Goal: Find specific page/section: Find specific page/section

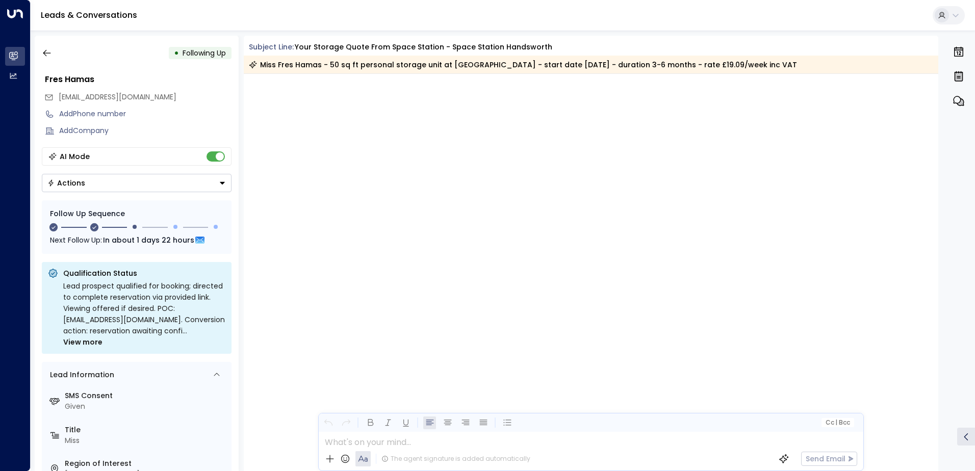
scroll to position [1044, 0]
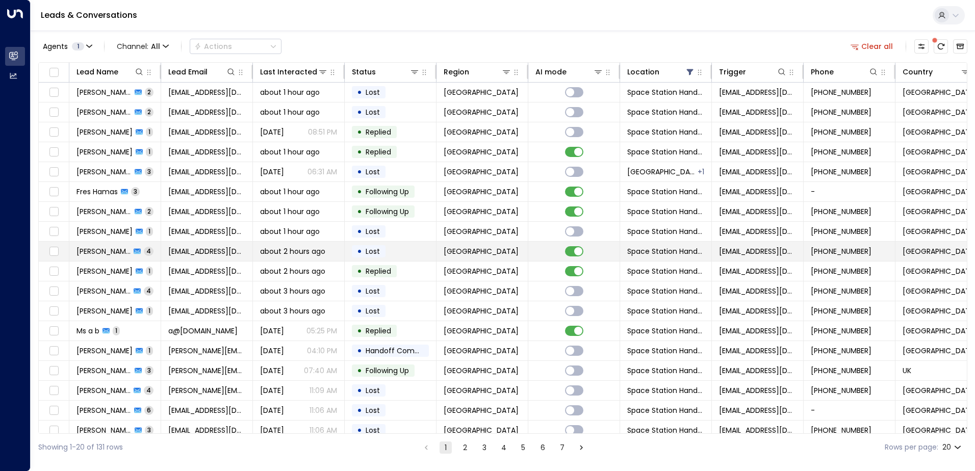
scroll to position [50, 0]
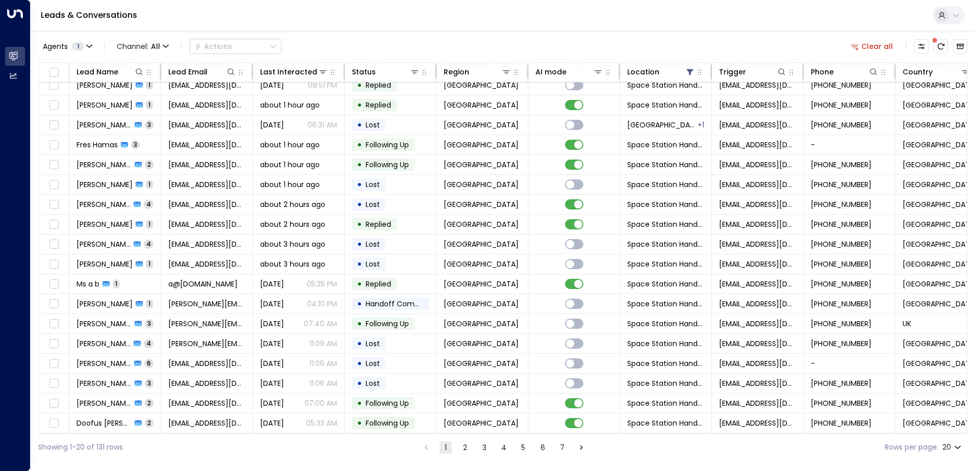
click at [468, 449] on button "2" at bounding box center [465, 448] width 12 height 12
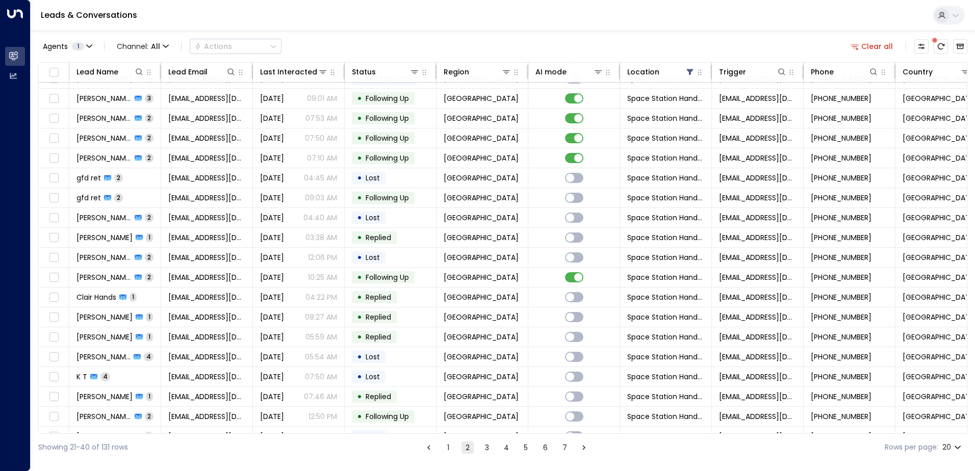
scroll to position [50, 0]
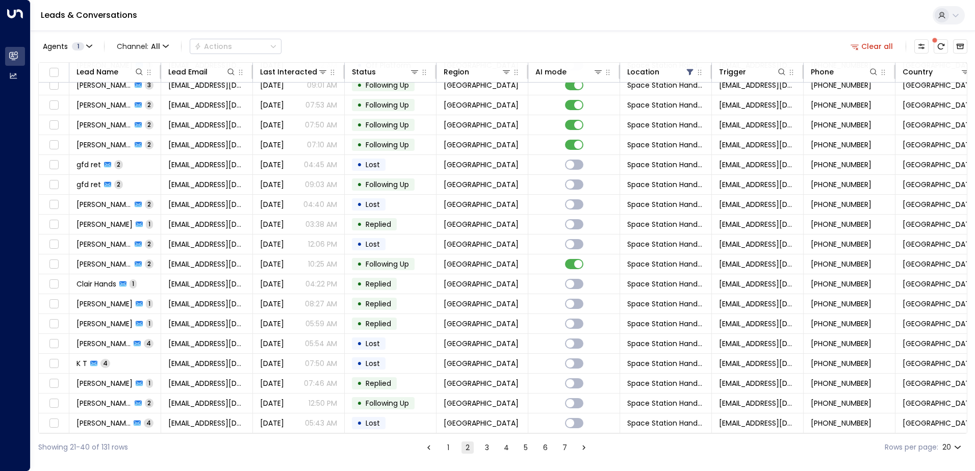
click at [487, 449] on button "3" at bounding box center [487, 448] width 12 height 12
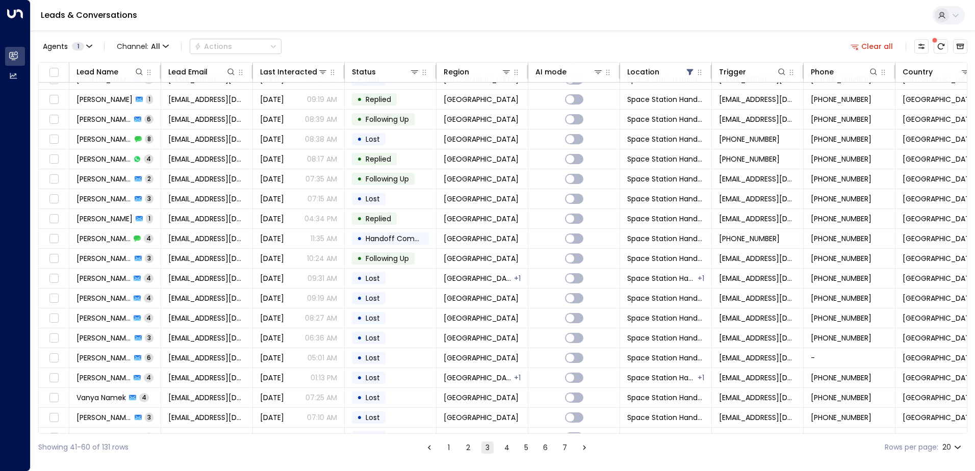
scroll to position [50, 0]
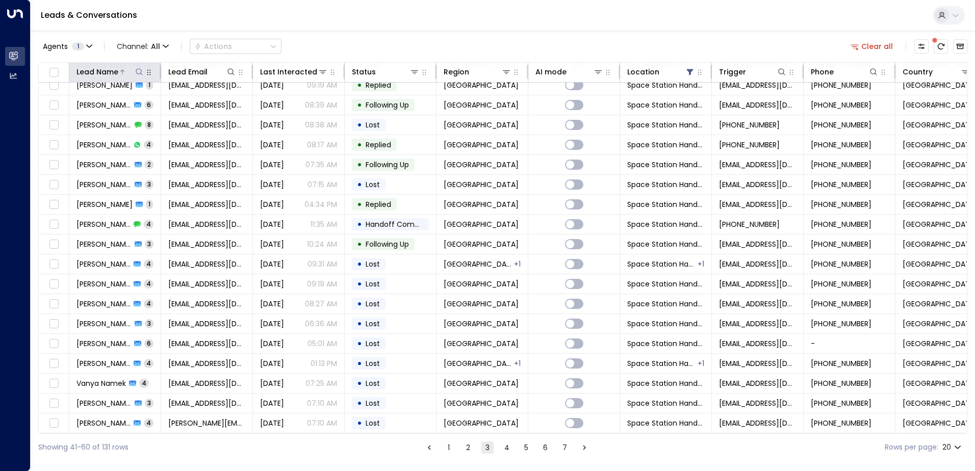
click at [140, 73] on icon at bounding box center [139, 72] width 8 height 8
type input "****"
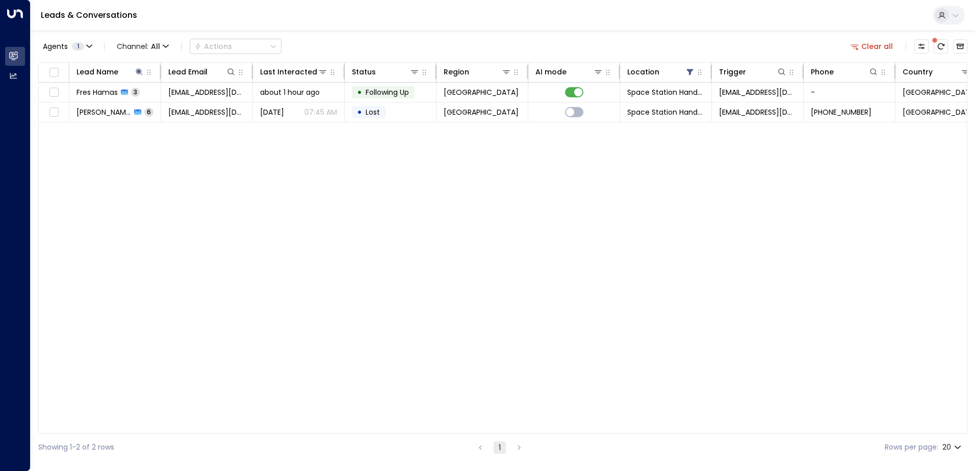
click at [237, 227] on div "Lead Name Lead Email Last Interacted Status Region AI mode Location Trigger Pho…" at bounding box center [502, 248] width 929 height 372
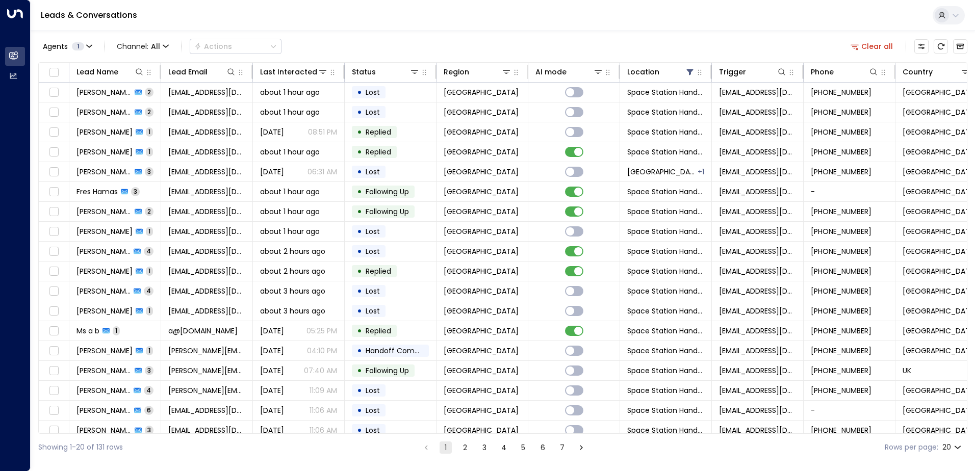
click at [466, 452] on button "2" at bounding box center [465, 448] width 12 height 12
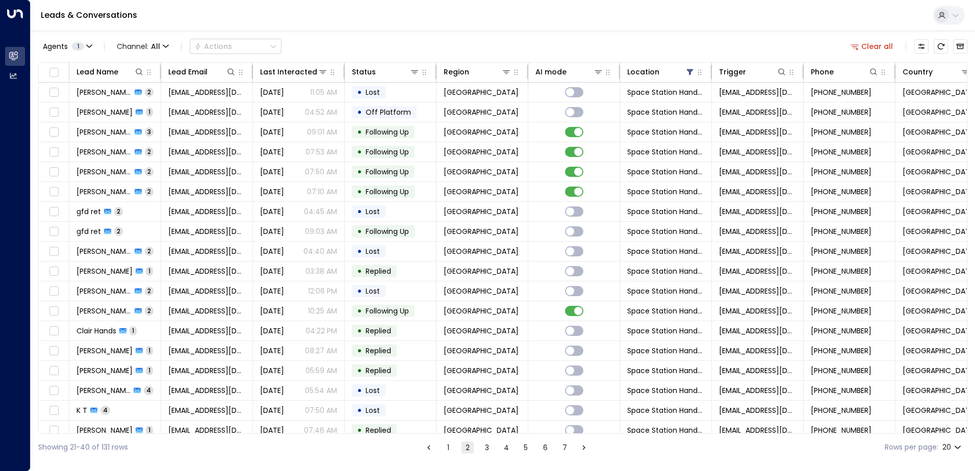
click at [488, 450] on button "3" at bounding box center [487, 448] width 12 height 12
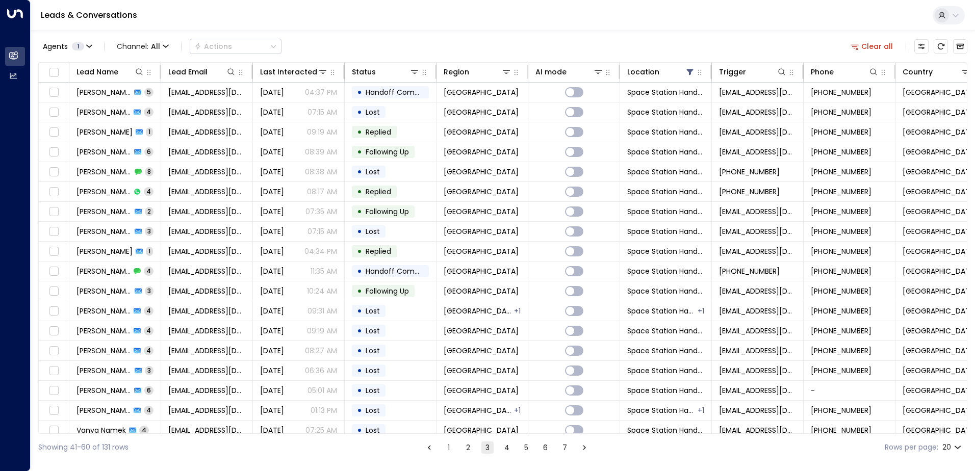
click at [510, 447] on button "4" at bounding box center [507, 448] width 12 height 12
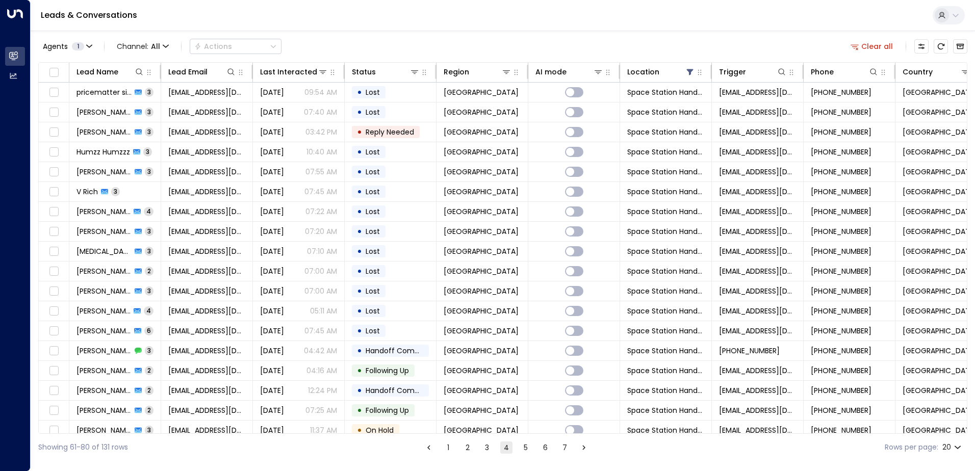
click at [526, 449] on button "5" at bounding box center [526, 448] width 12 height 12
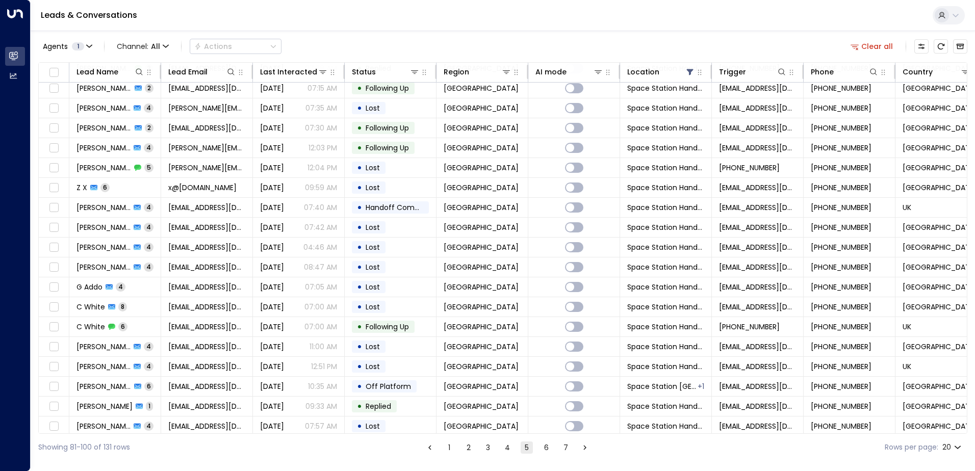
scroll to position [50, 0]
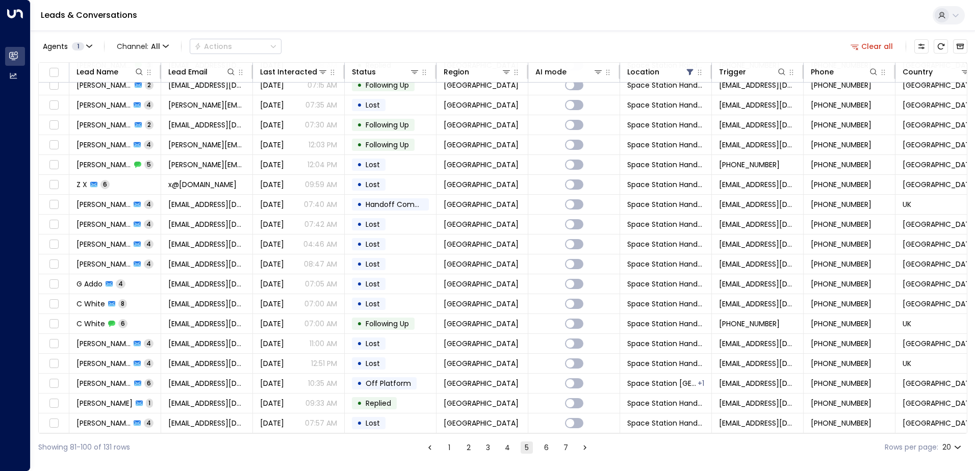
click at [548, 449] on button "6" at bounding box center [546, 448] width 12 height 12
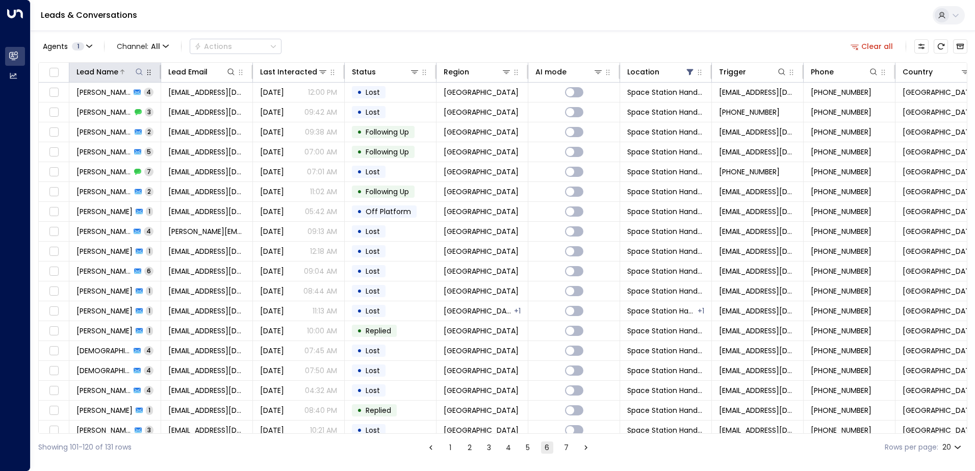
click at [138, 75] on icon at bounding box center [139, 72] width 8 height 8
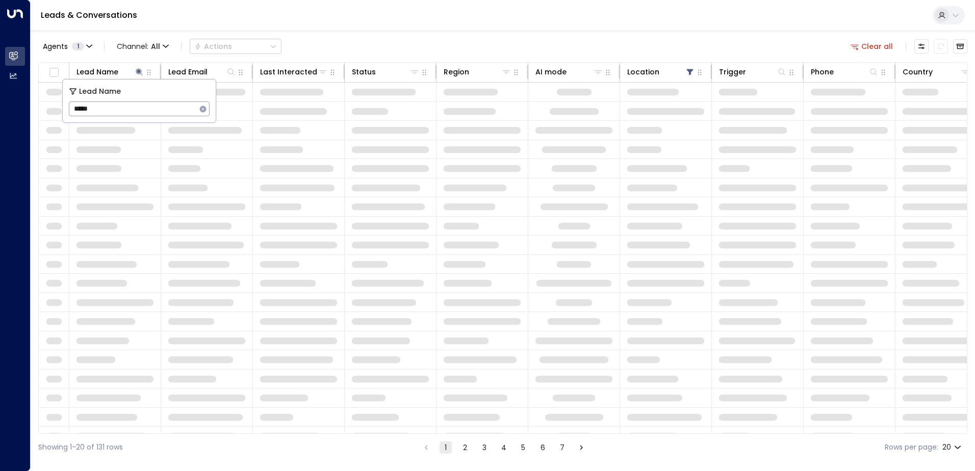
type input "****"
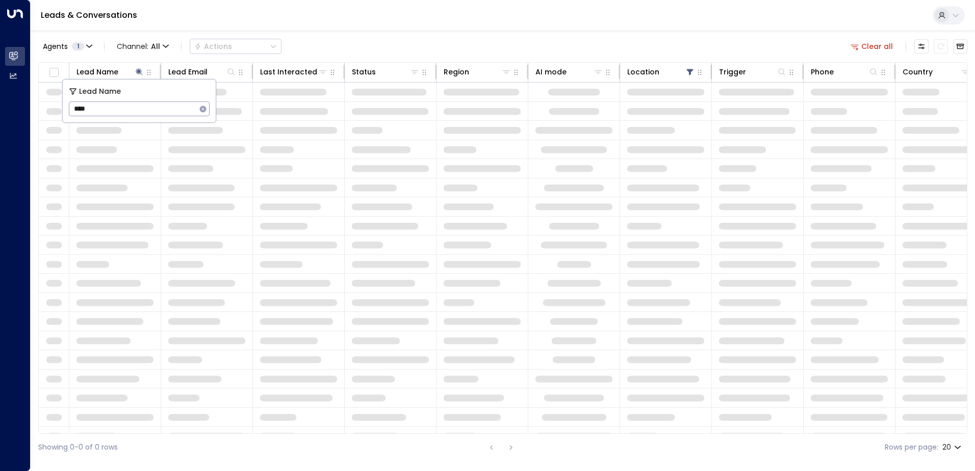
click at [129, 109] on input "****" at bounding box center [133, 108] width 128 height 19
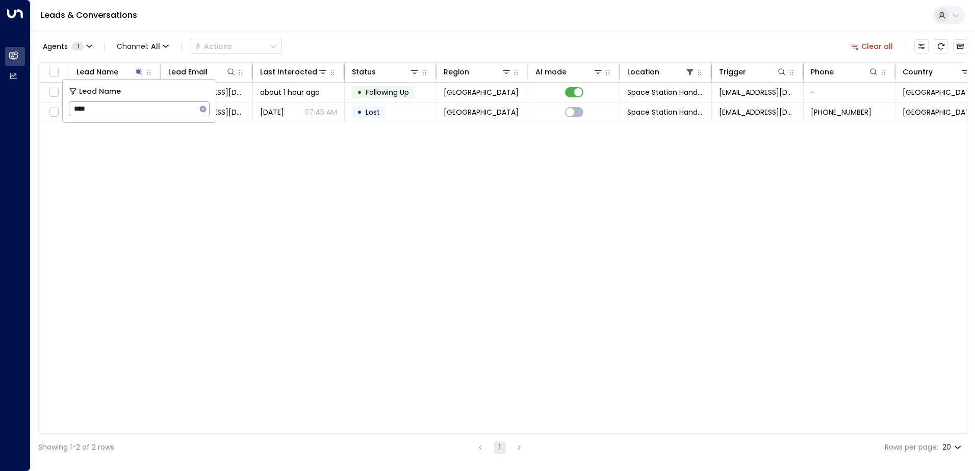
click at [281, 249] on div "Lead Name Lead Email Last Interacted Status Region AI mode Location Trigger Pho…" at bounding box center [502, 248] width 929 height 372
click at [235, 62] on div "Agents 1 Channel: All Actions Clear all Lead Name Lead Email Last Interacted St…" at bounding box center [502, 246] width 929 height 430
